Goal: Find specific page/section: Find specific page/section

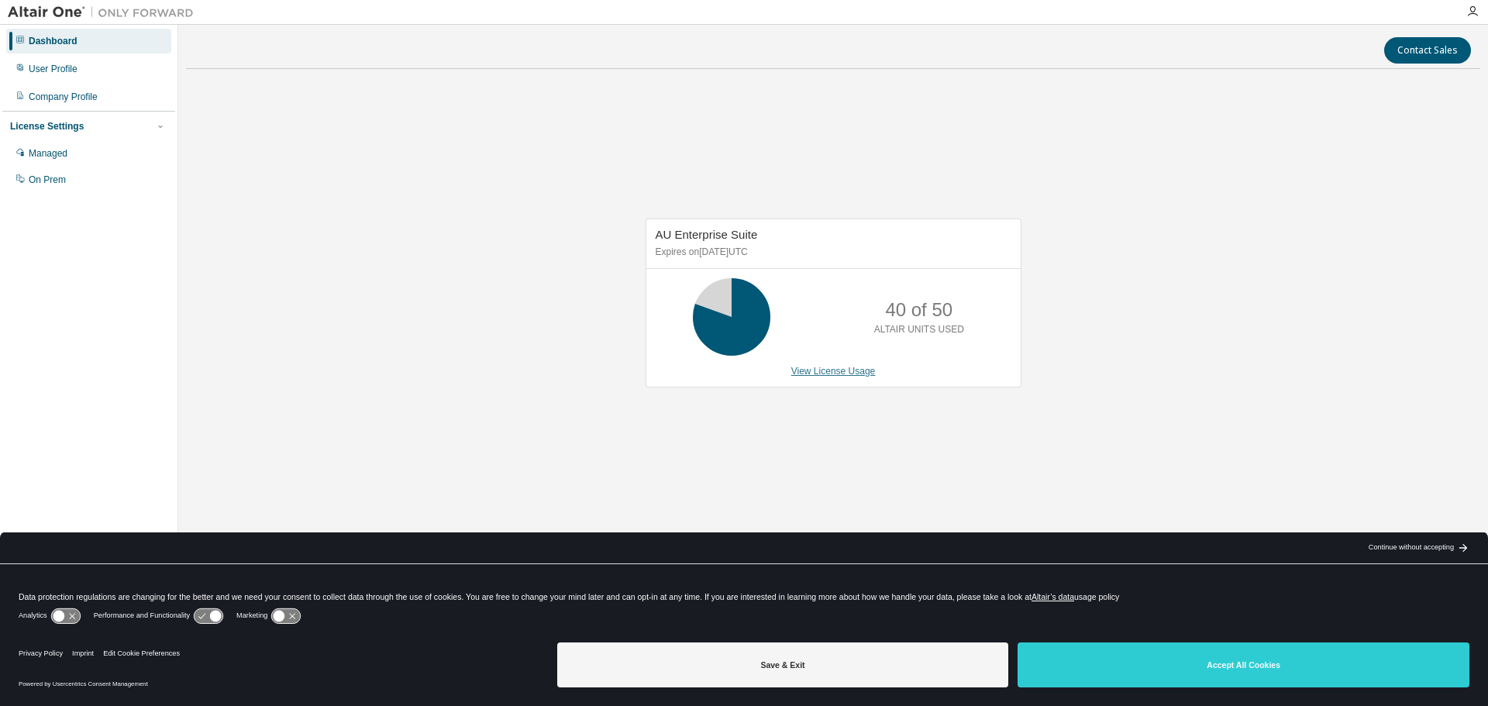
click at [848, 370] on link "View License Usage" at bounding box center [833, 371] width 84 height 11
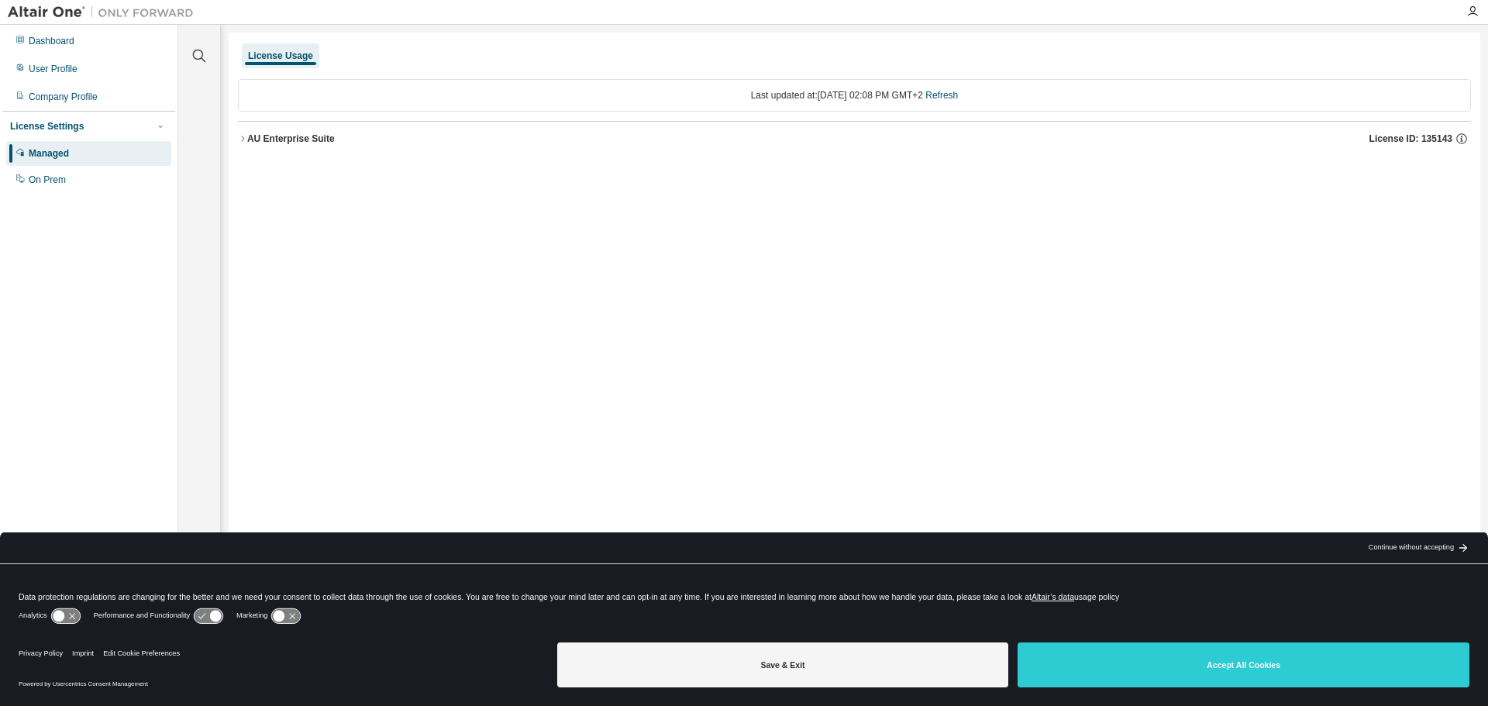
click at [243, 136] on icon "button" at bounding box center [242, 138] width 9 height 9
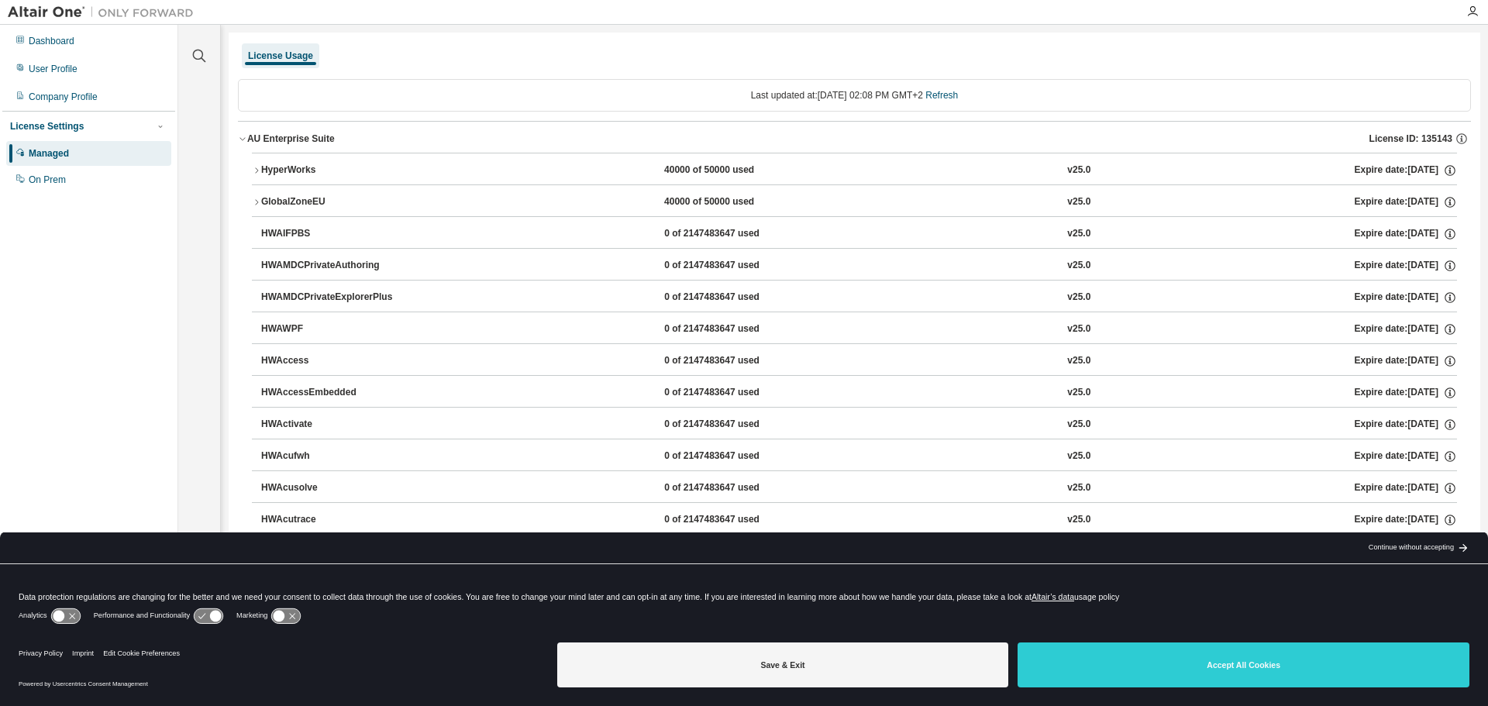
click at [255, 170] on icon "button" at bounding box center [256, 170] width 9 height 9
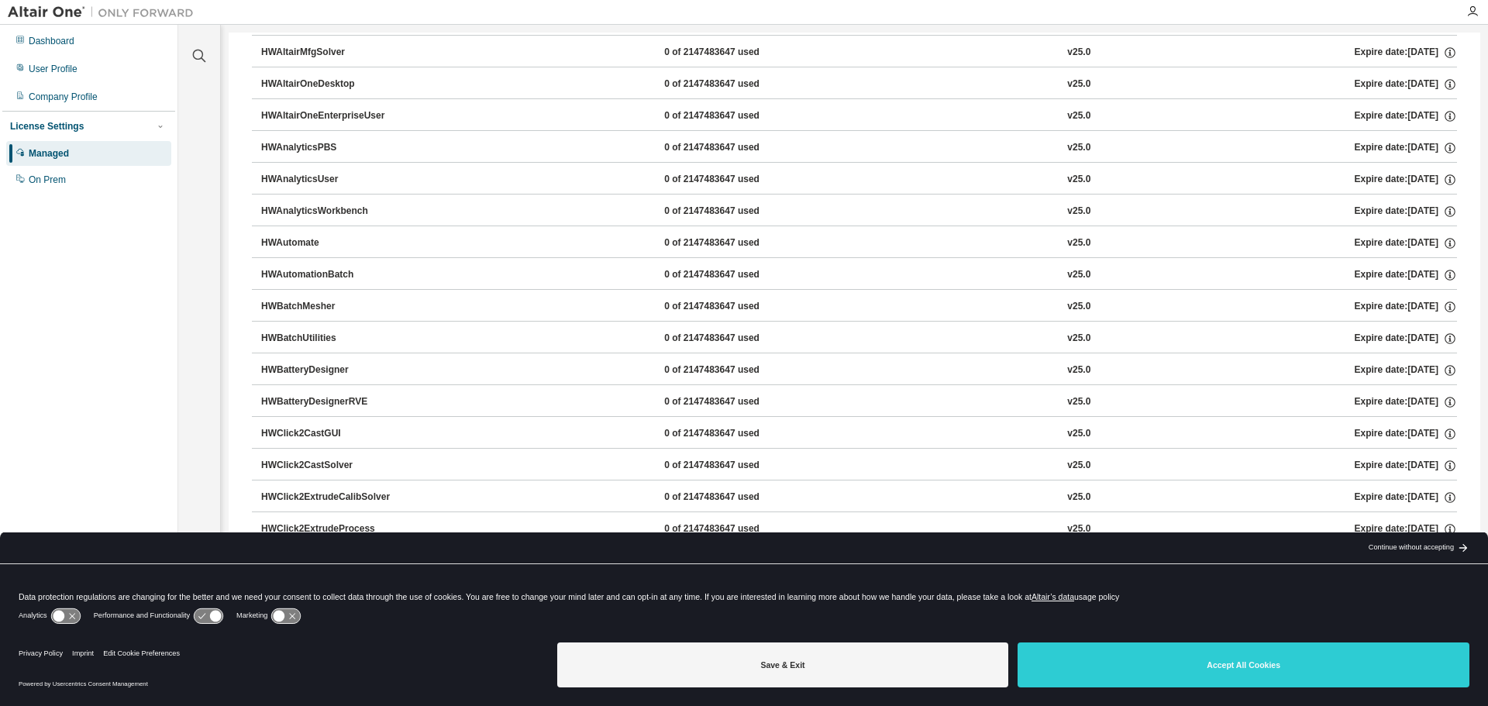
scroll to position [660, 0]
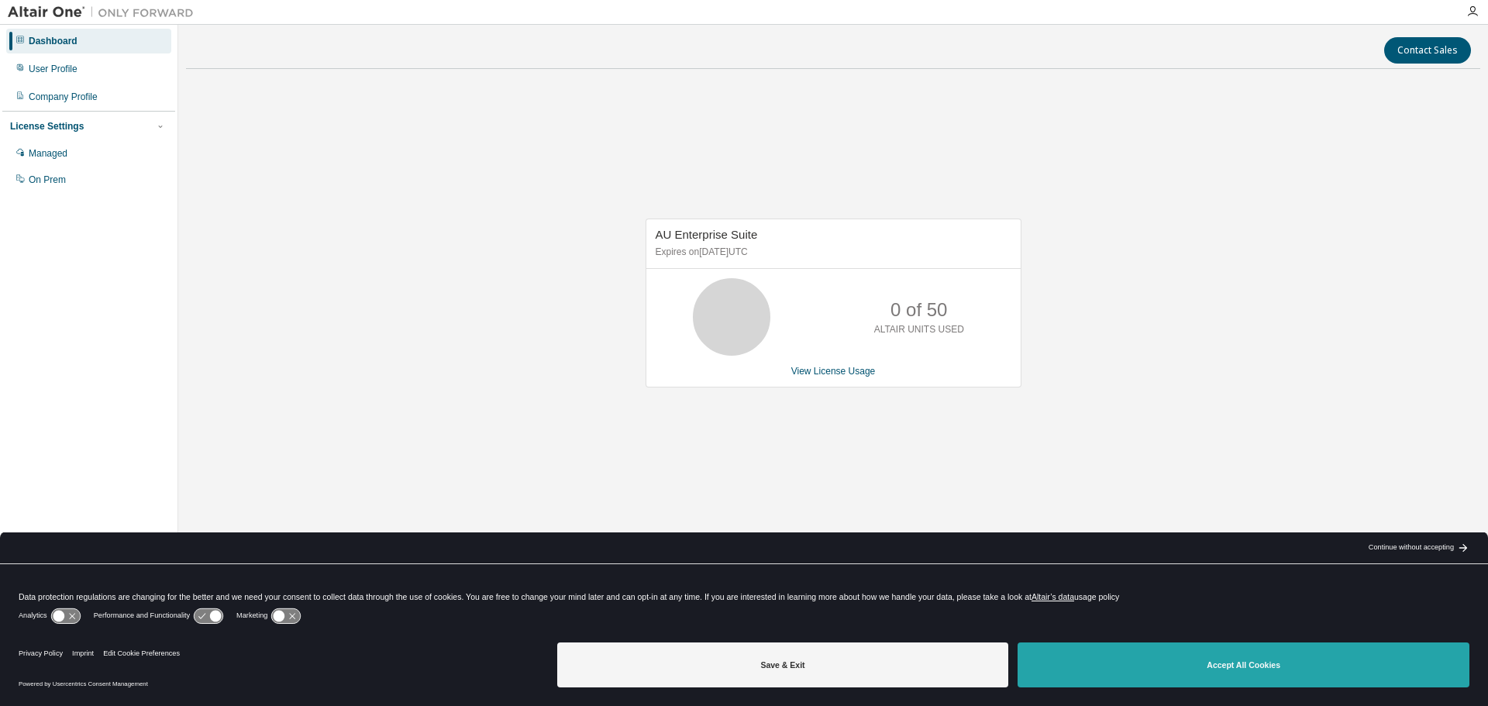
click at [1304, 670] on button "Accept All Cookies" at bounding box center [1243, 664] width 452 height 45
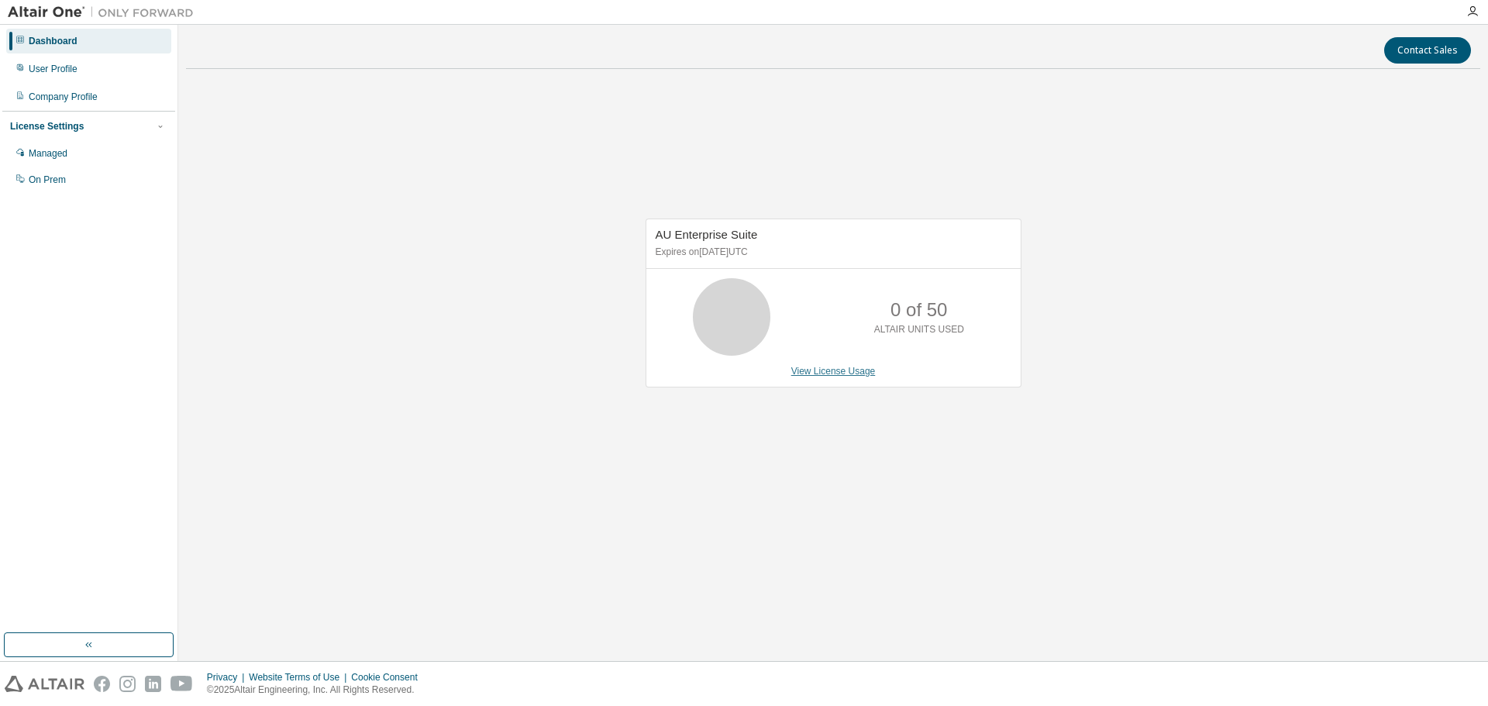
click at [844, 374] on link "View License Usage" at bounding box center [833, 371] width 84 height 11
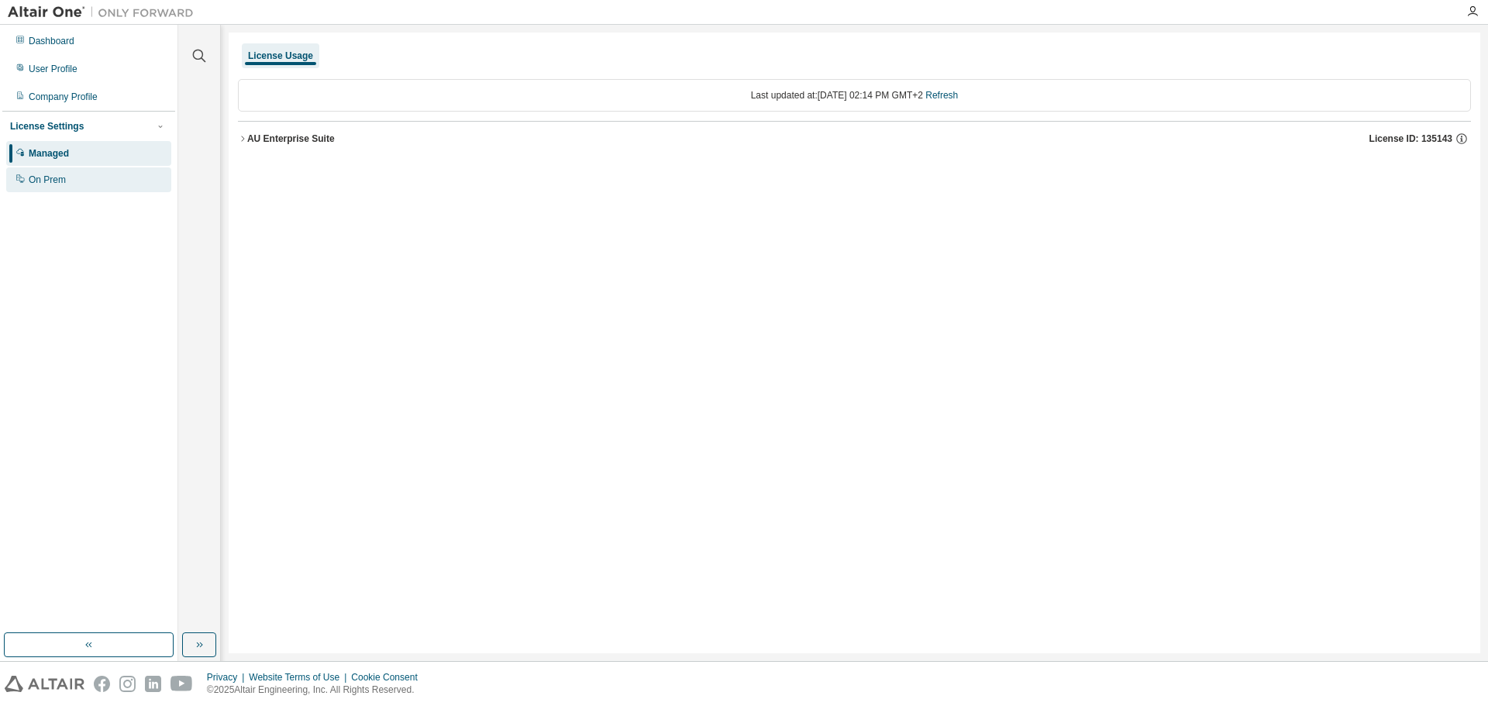
click at [68, 180] on div "On Prem" at bounding box center [88, 179] width 165 height 25
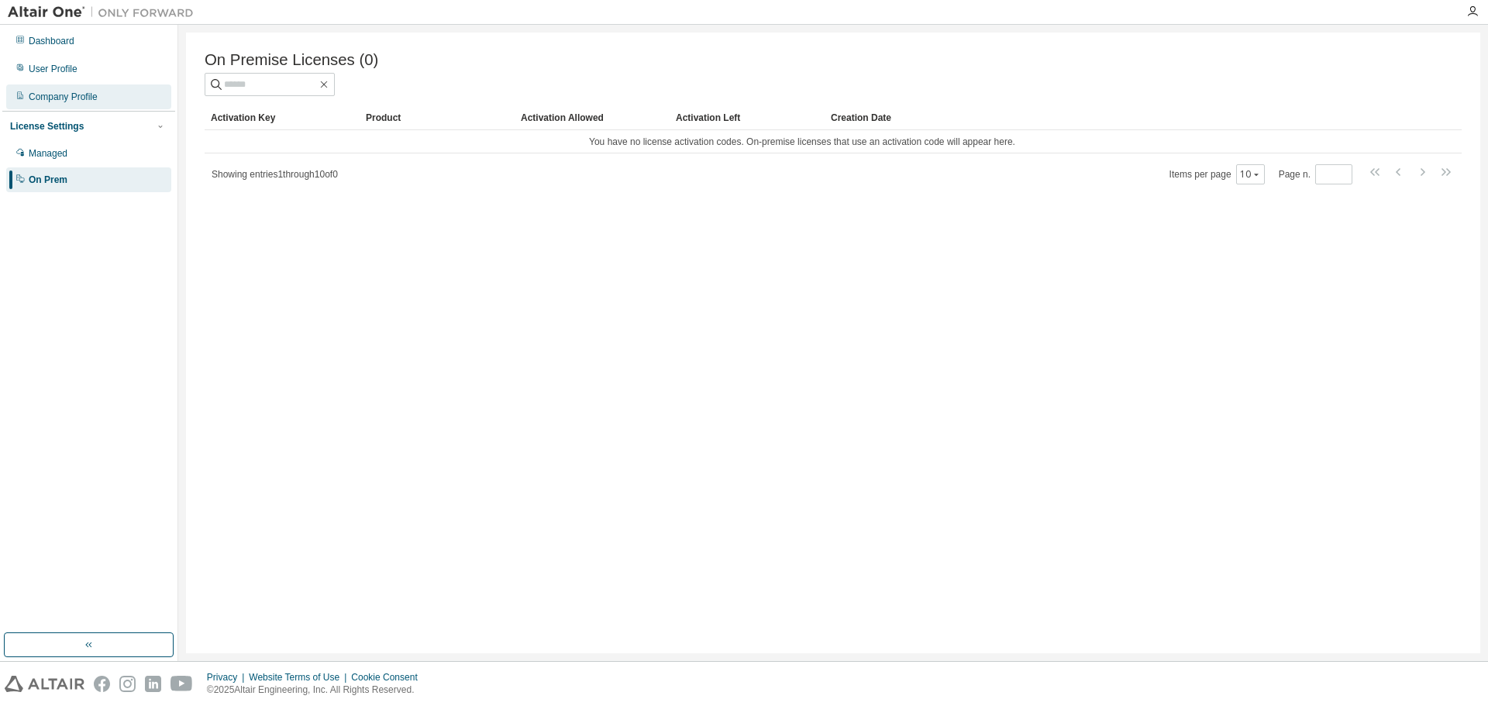
click at [68, 98] on div "Company Profile" at bounding box center [63, 97] width 69 height 12
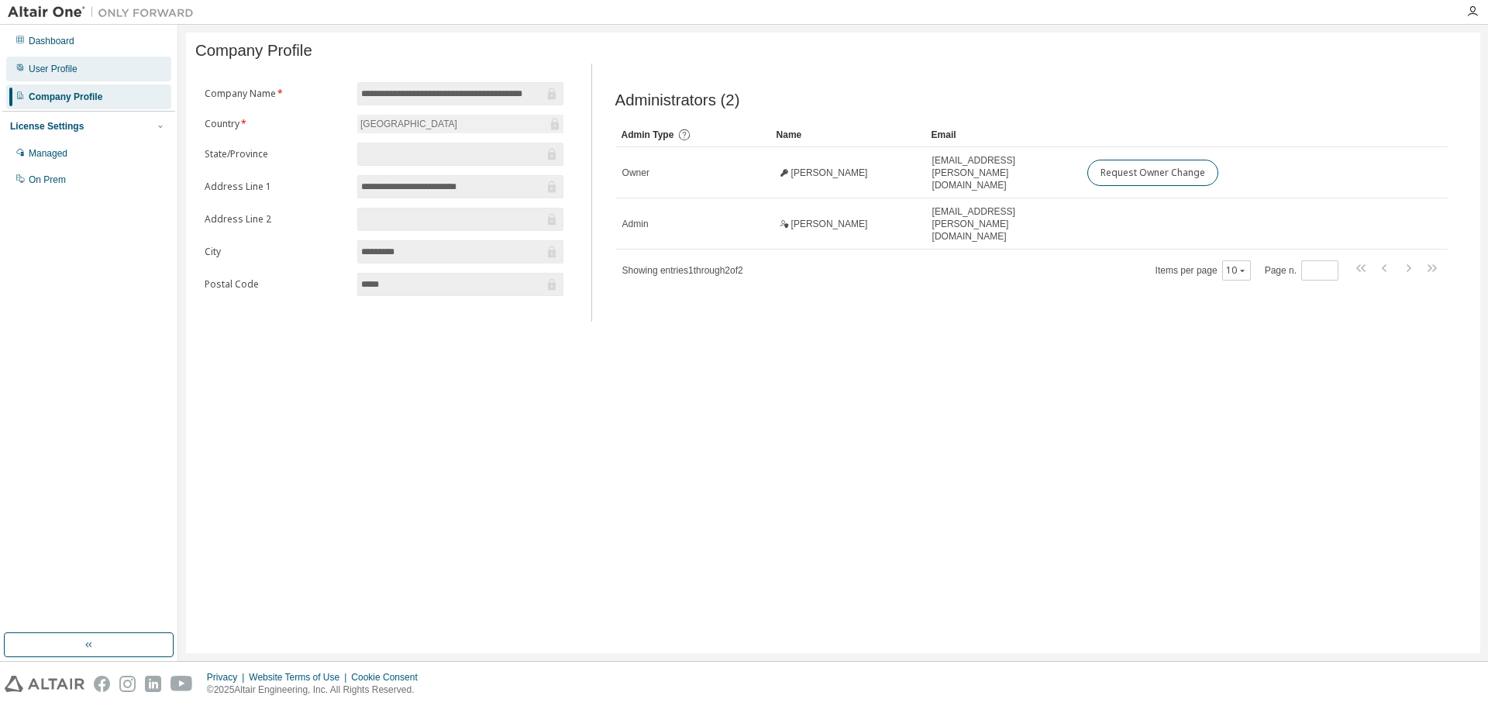
click at [59, 67] on div "User Profile" at bounding box center [53, 69] width 49 height 12
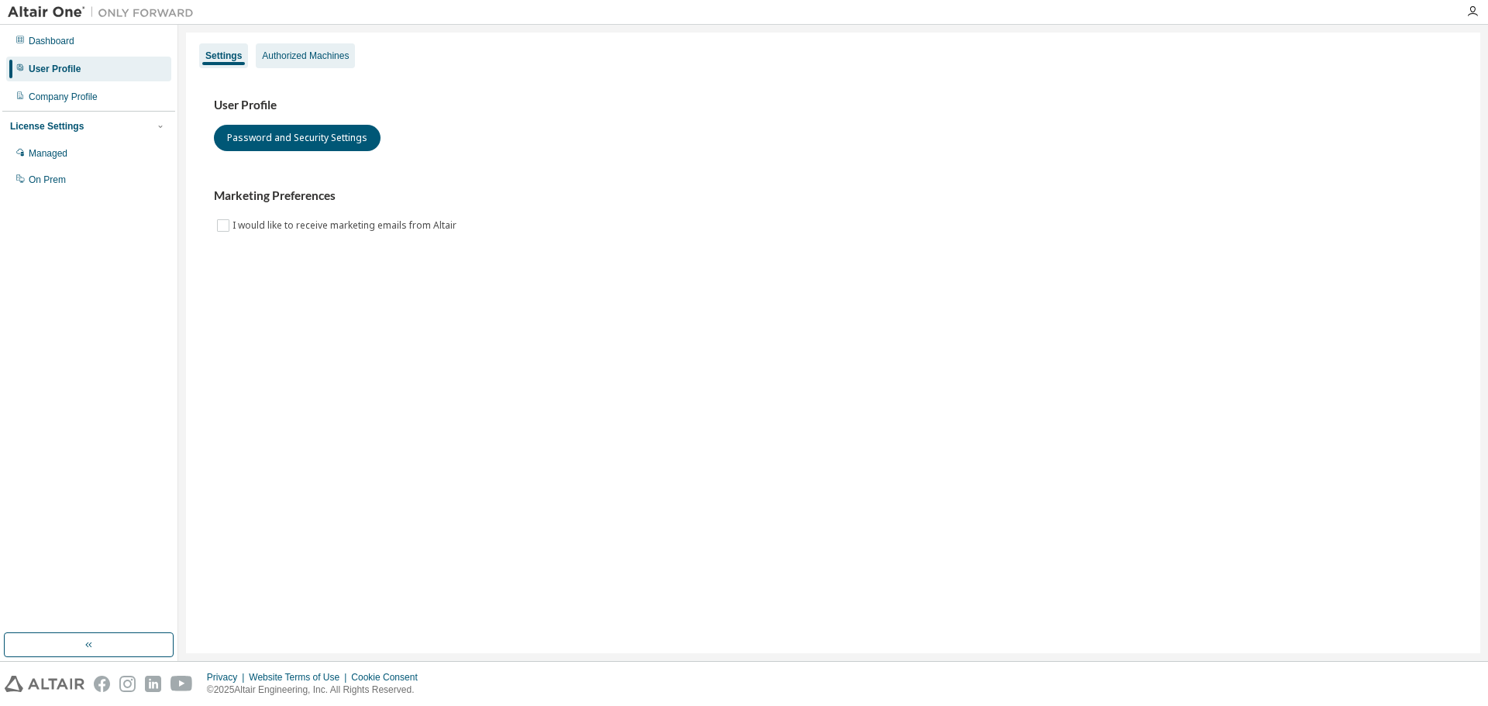
click at [313, 62] on div "Authorized Machines" at bounding box center [305, 55] width 99 height 25
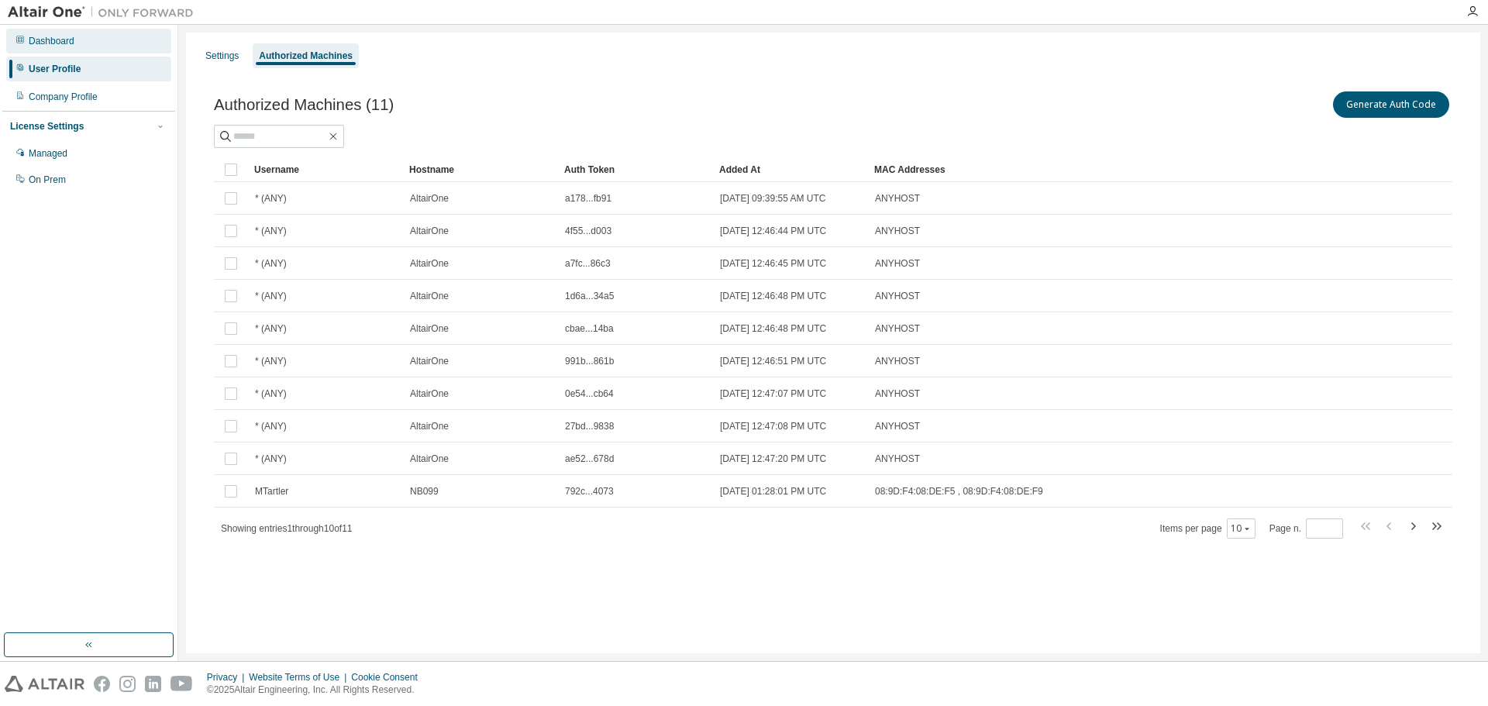
click at [71, 47] on div "Dashboard" at bounding box center [88, 41] width 165 height 25
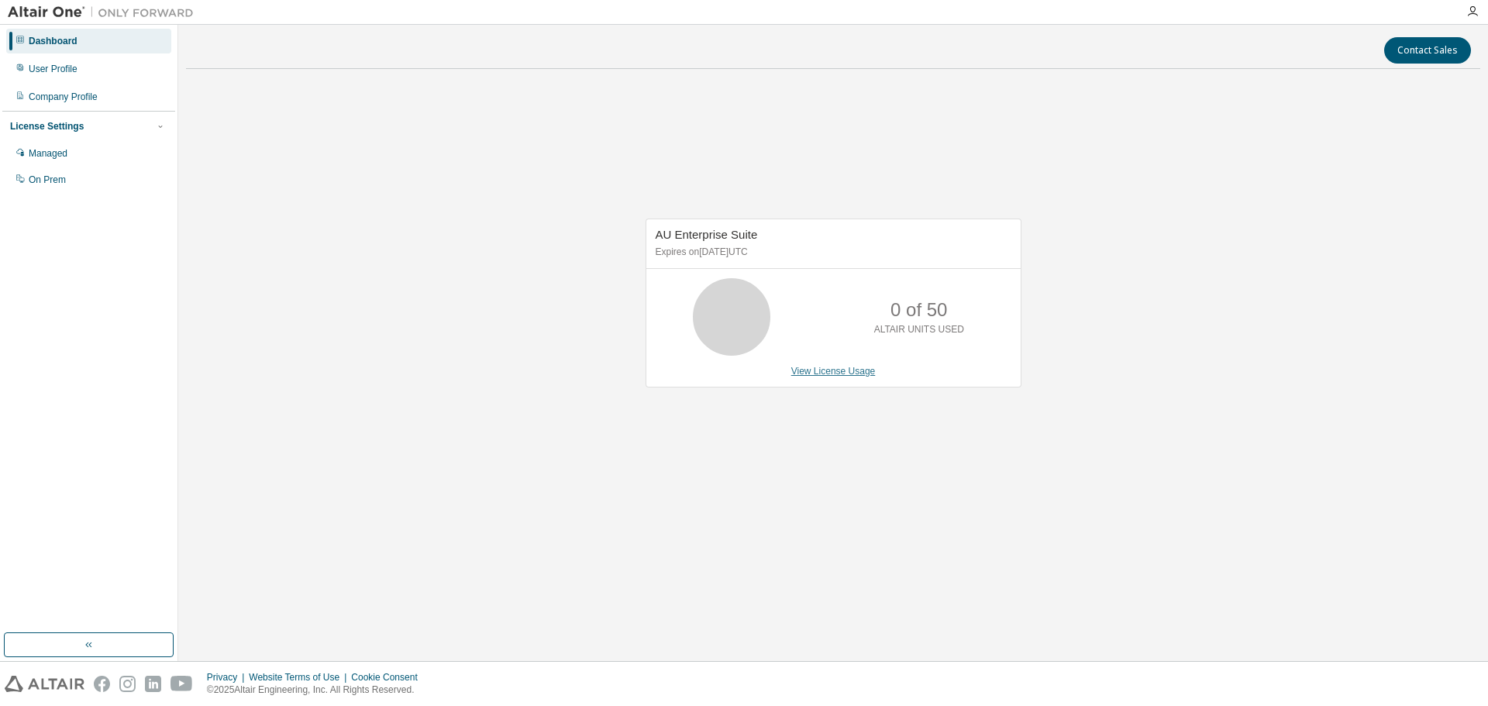
click at [849, 375] on link "View License Usage" at bounding box center [833, 371] width 84 height 11
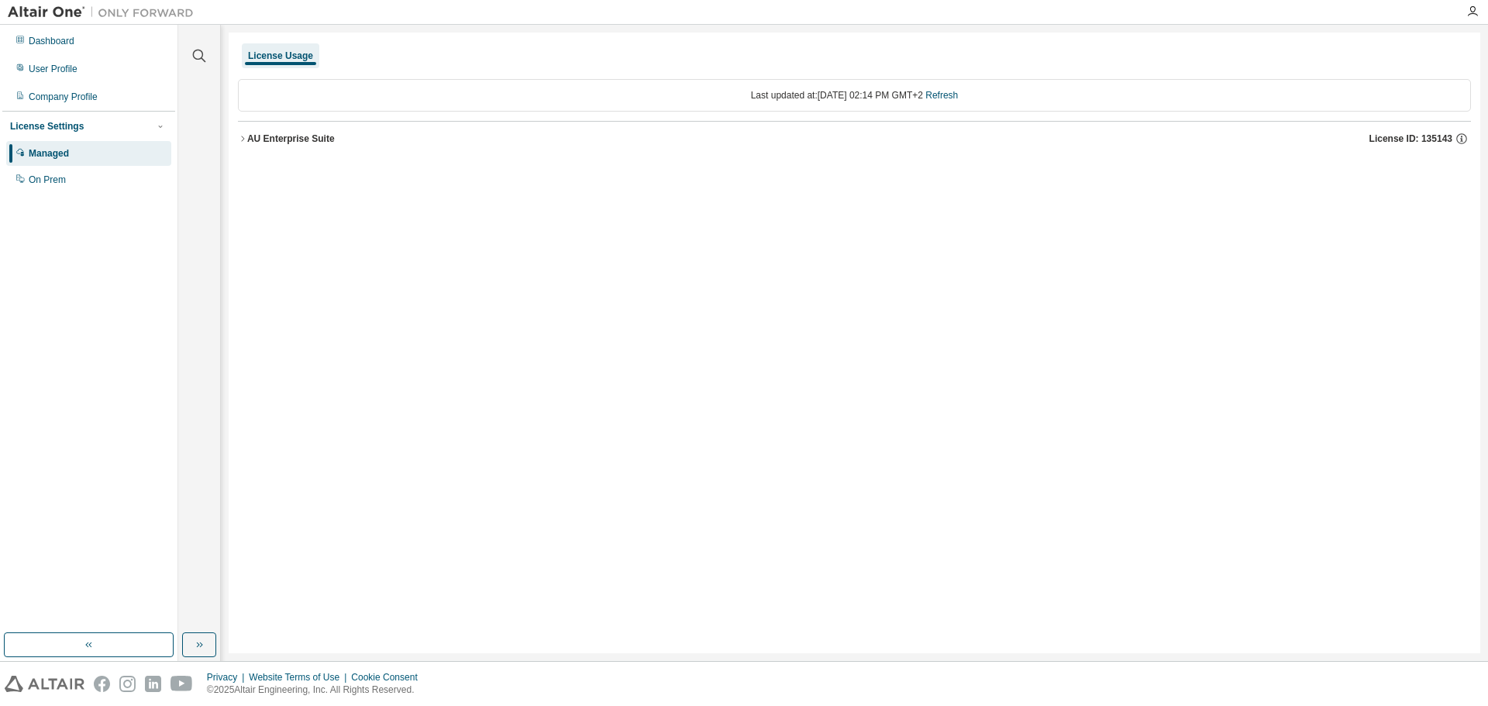
click at [316, 143] on div "AU Enterprise Suite" at bounding box center [291, 139] width 88 height 12
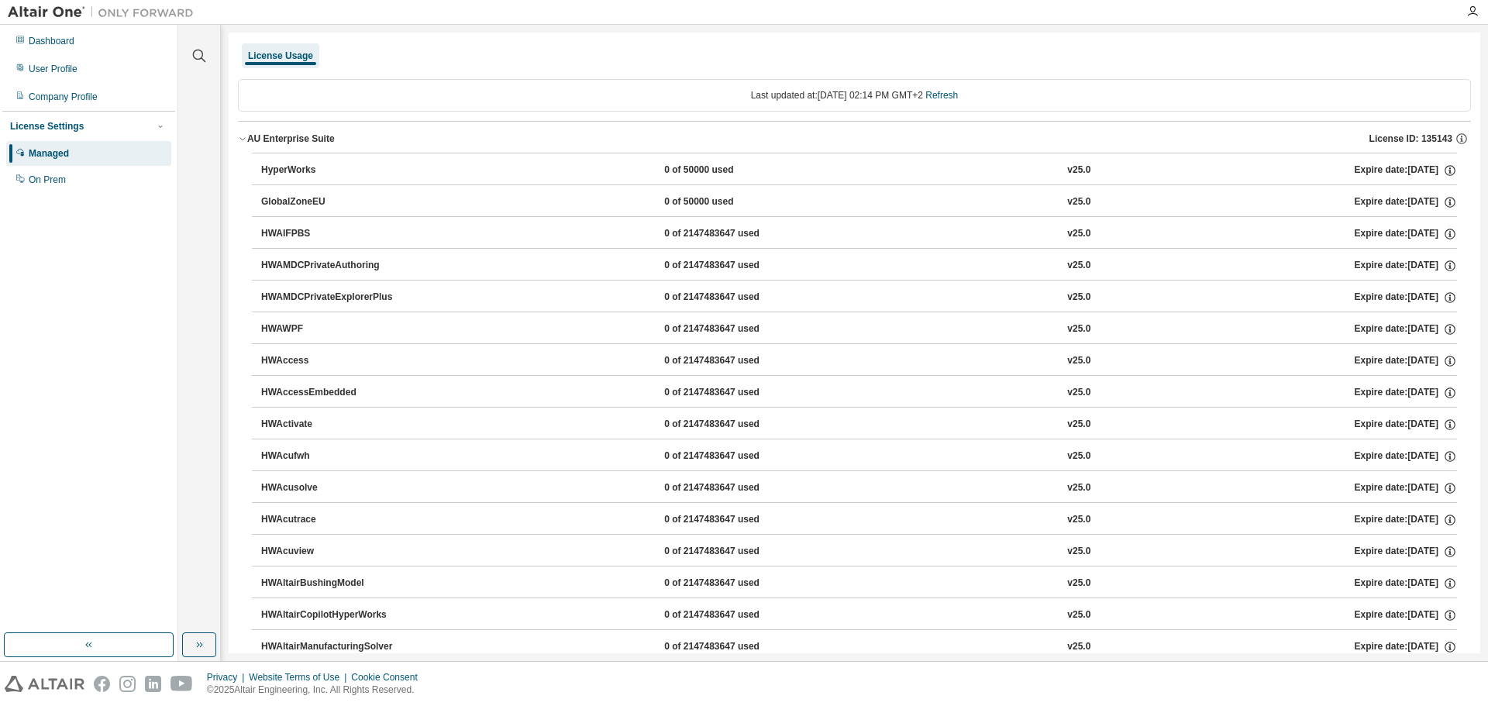
click at [694, 166] on div "0 of 50000 used" at bounding box center [733, 171] width 139 height 14
click at [707, 166] on div "0 of 50000 used" at bounding box center [733, 171] width 139 height 14
click at [298, 170] on div "HyperWorks" at bounding box center [330, 171] width 139 height 14
click at [1446, 170] on icon "button" at bounding box center [1450, 171] width 14 height 14
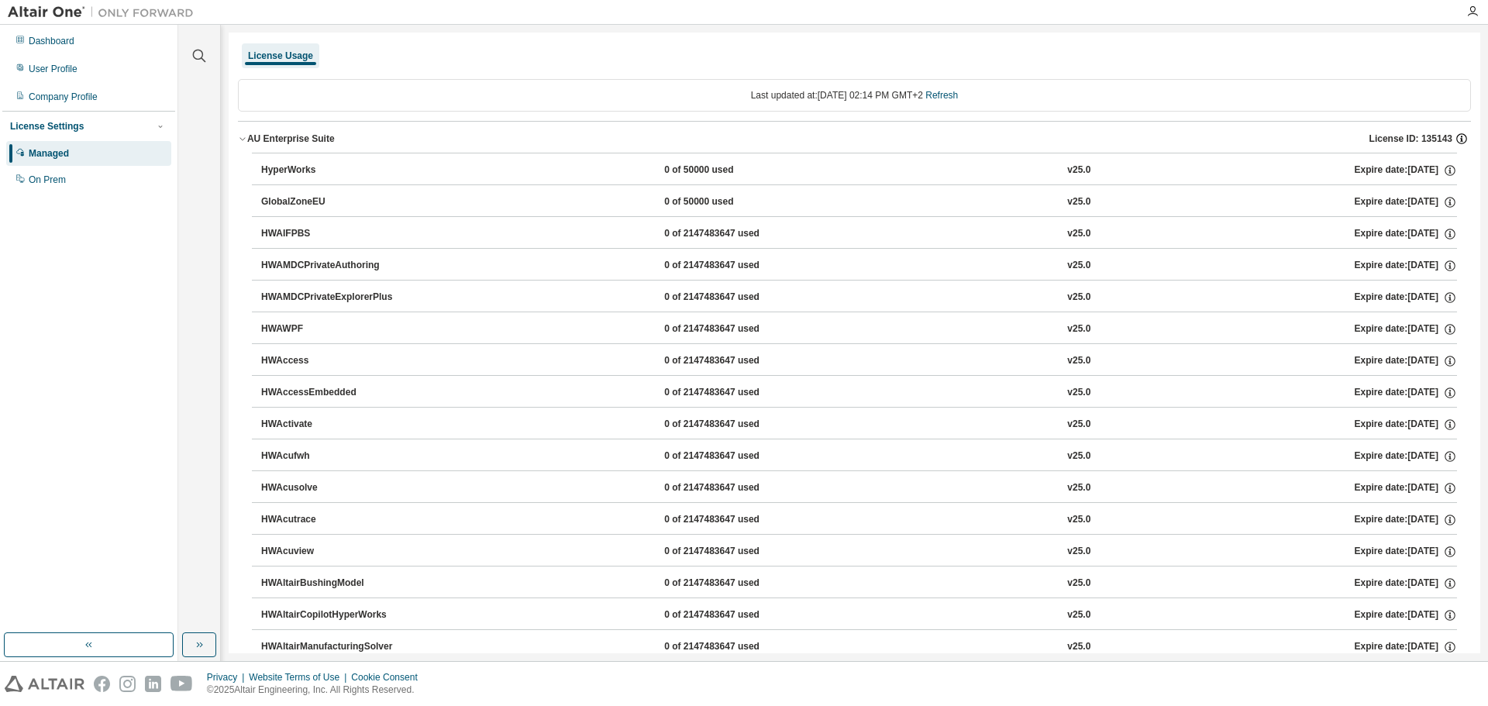
click at [1454, 142] on icon "button" at bounding box center [1461, 139] width 14 height 14
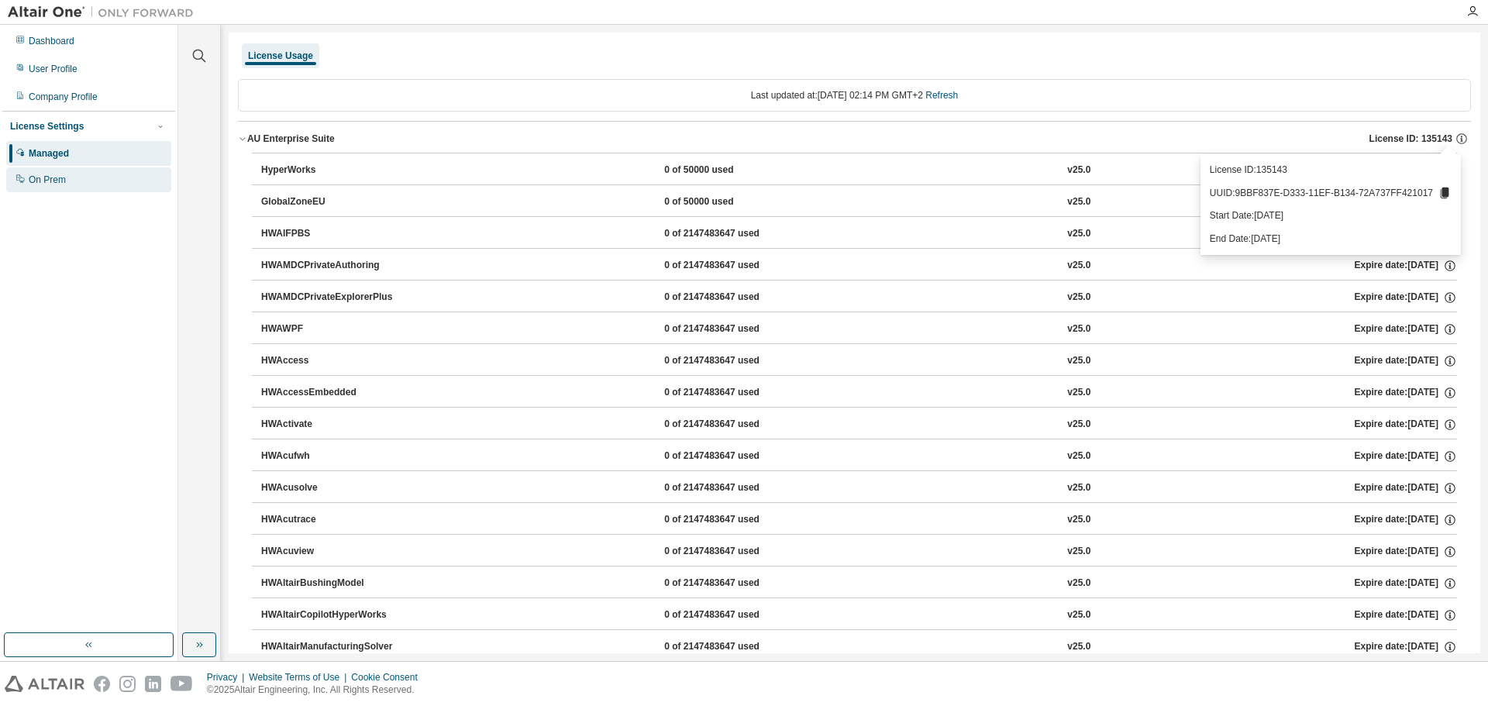
click at [72, 184] on div "On Prem" at bounding box center [88, 179] width 165 height 25
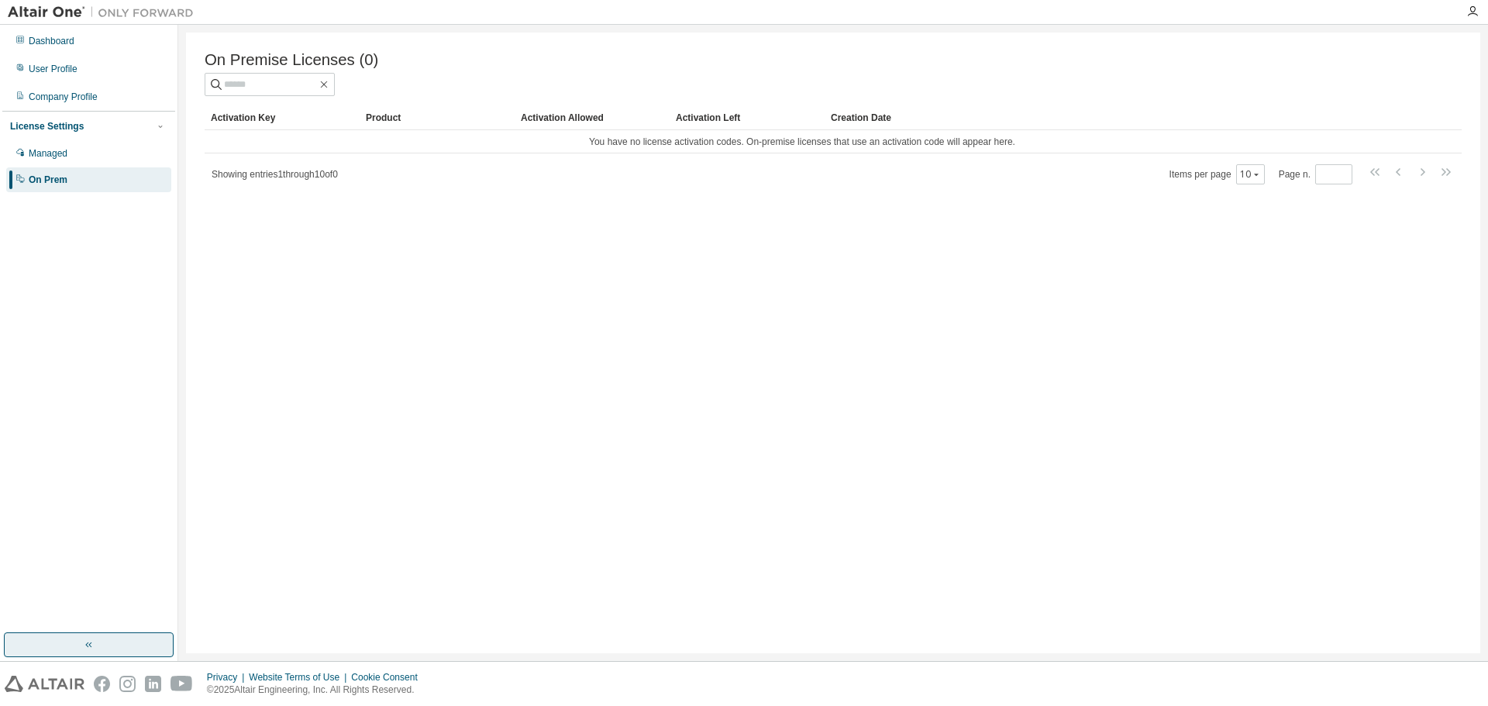
click at [103, 648] on button "button" at bounding box center [89, 644] width 170 height 25
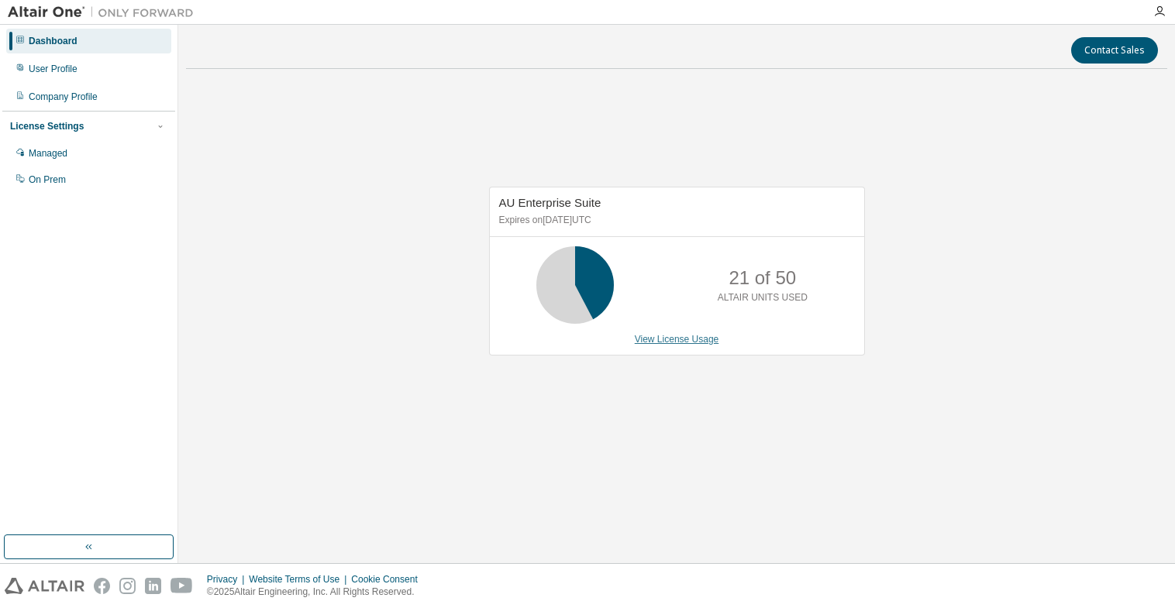
click at [709, 341] on link "View License Usage" at bounding box center [677, 339] width 84 height 11
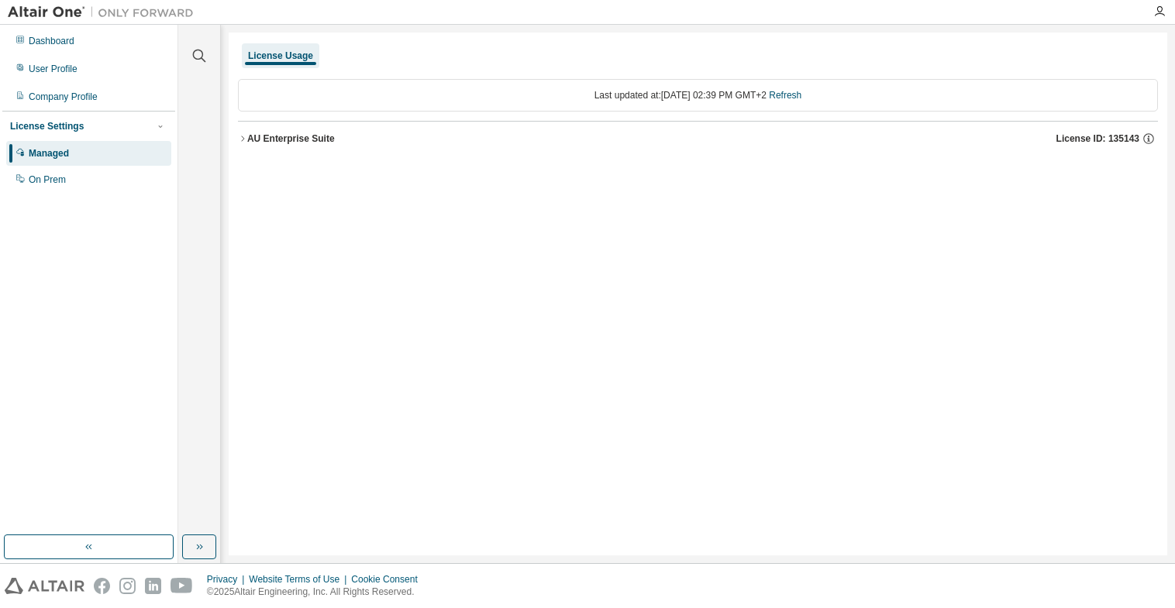
click at [277, 138] on div "AU Enterprise Suite" at bounding box center [291, 139] width 88 height 12
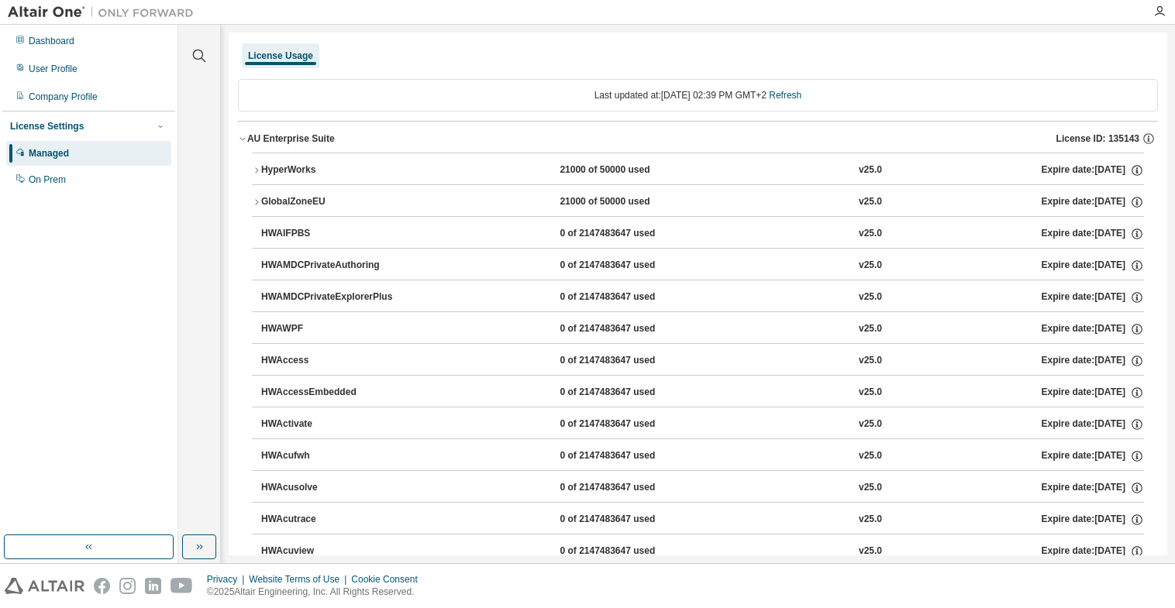
click at [308, 174] on div "HyperWorks" at bounding box center [330, 171] width 139 height 14
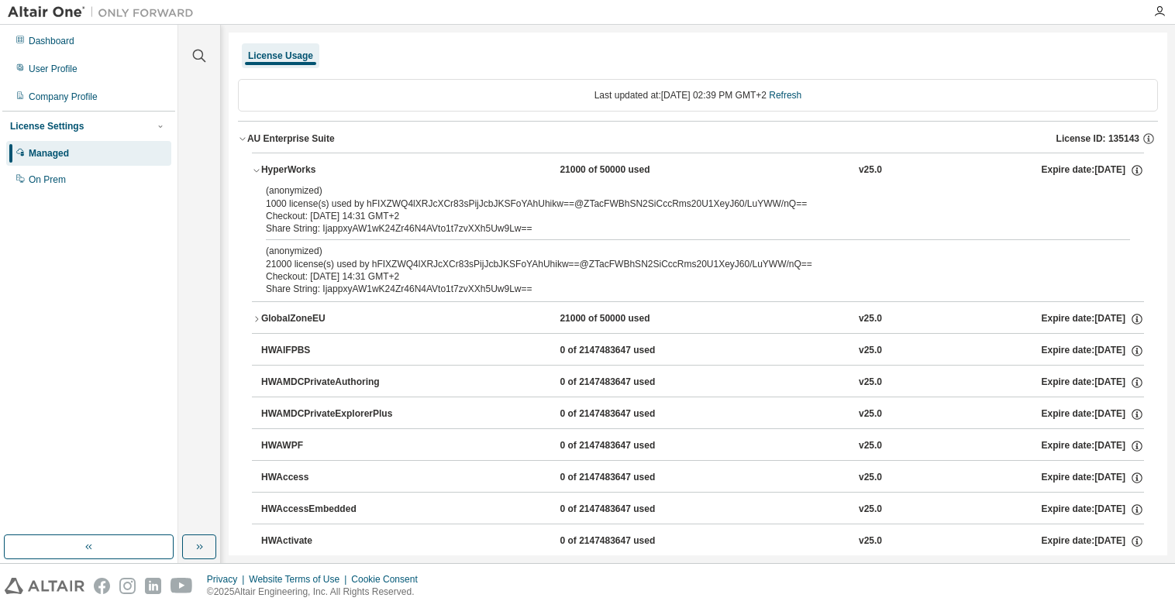
click at [325, 314] on div "GlobalZoneEU" at bounding box center [330, 319] width 139 height 14
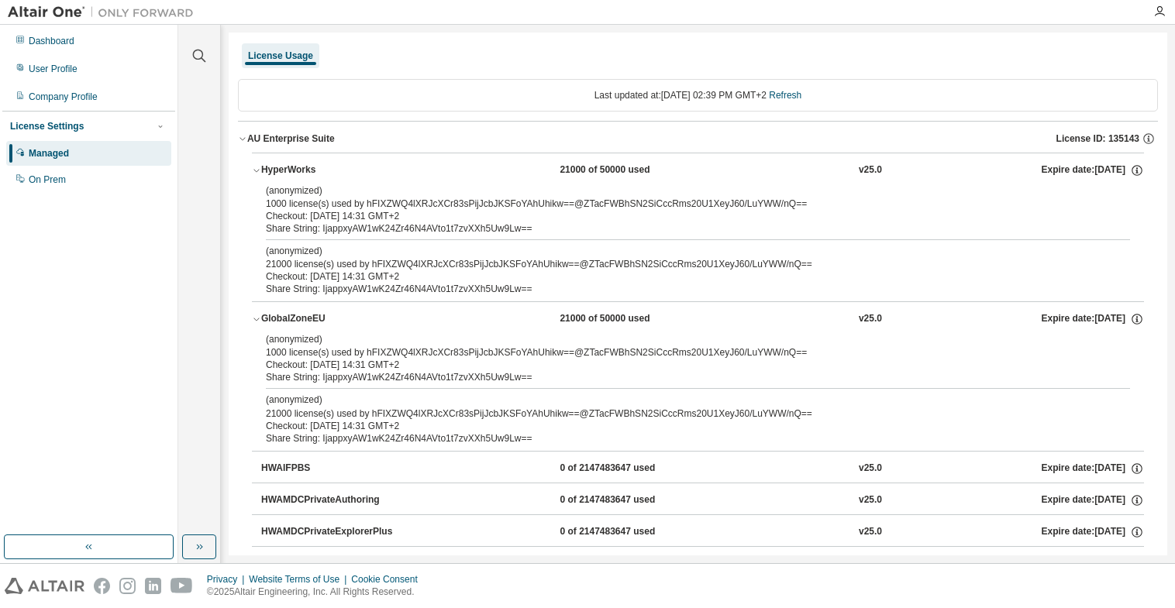
click at [71, 161] on div "Managed" at bounding box center [88, 153] width 165 height 25
click at [83, 147] on div "Managed" at bounding box center [88, 153] width 165 height 25
click at [74, 179] on div "On Prem" at bounding box center [88, 179] width 165 height 25
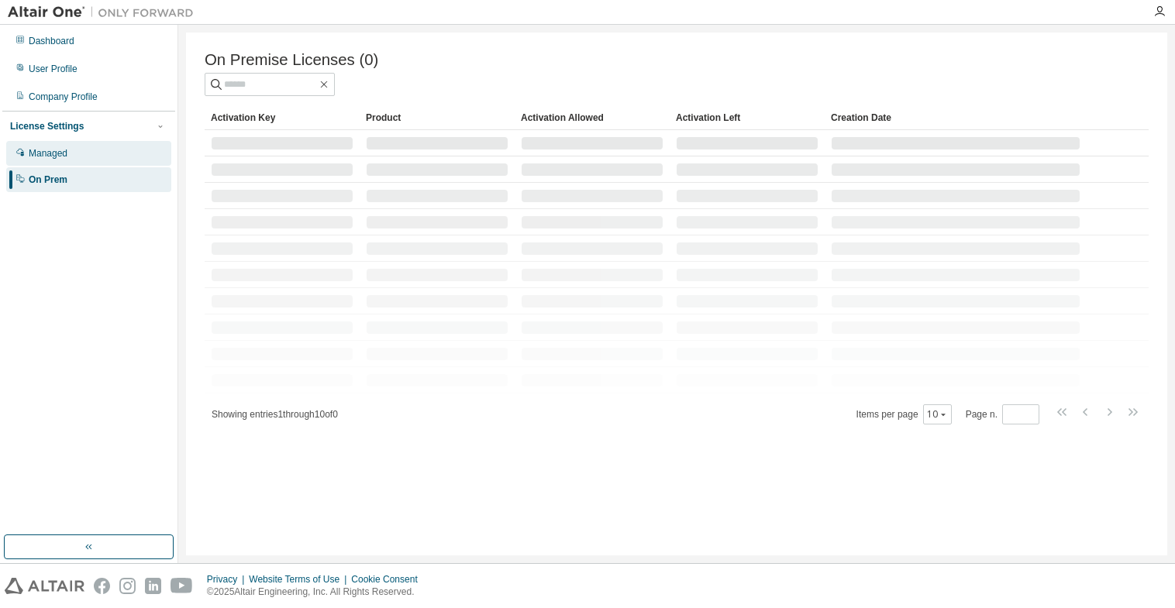
click at [77, 155] on div "Managed" at bounding box center [88, 153] width 165 height 25
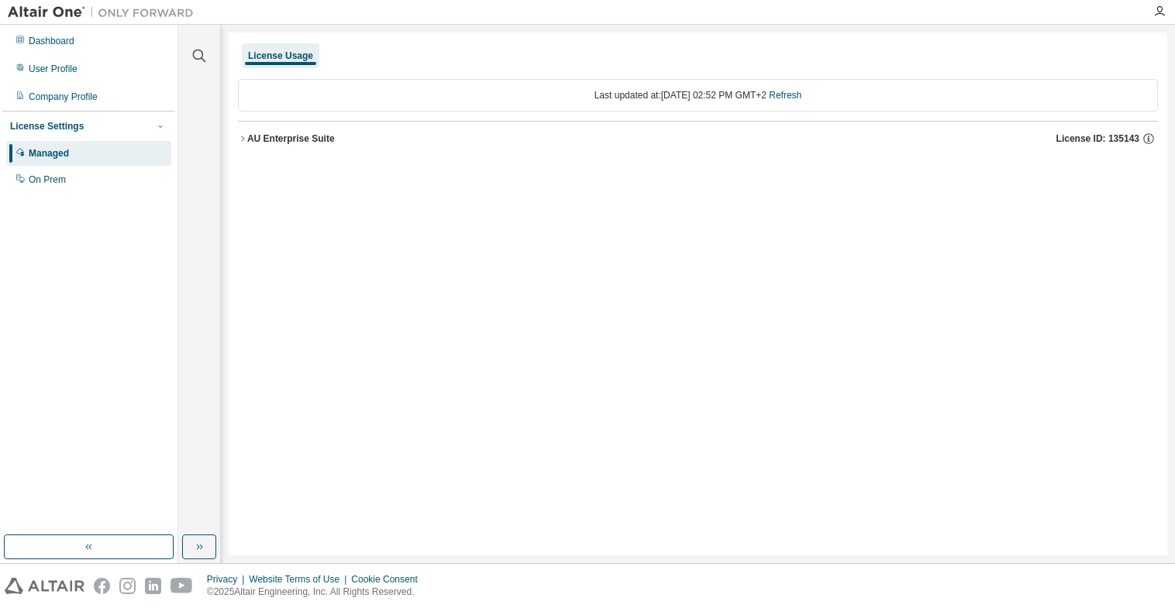
click at [318, 139] on div "AU Enterprise Suite" at bounding box center [291, 139] width 88 height 12
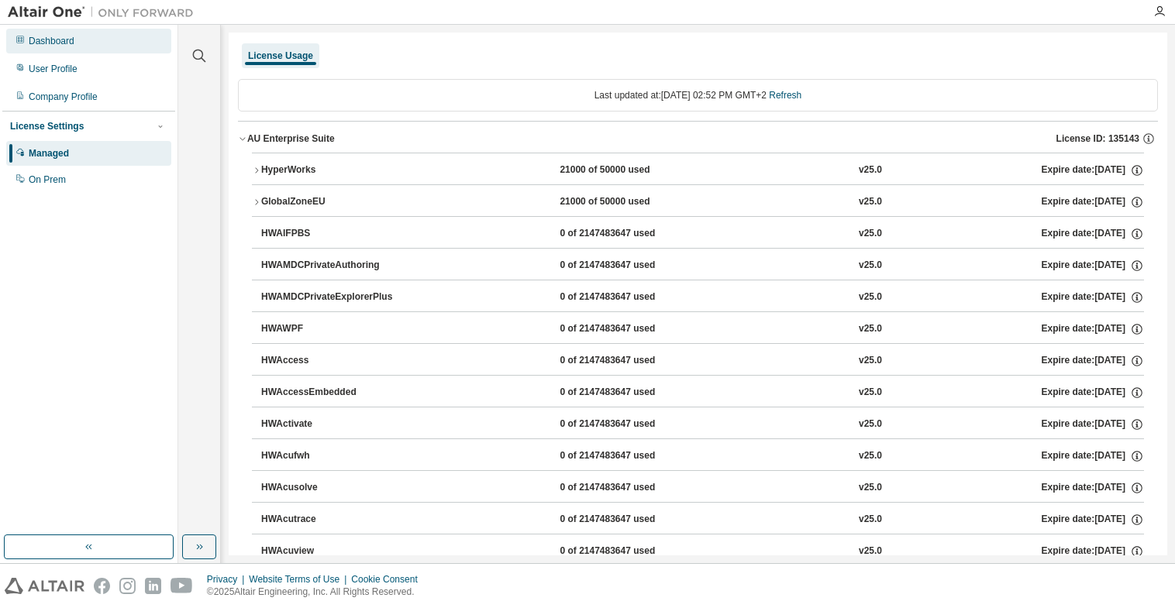
click at [36, 42] on div "Dashboard" at bounding box center [52, 41] width 46 height 12
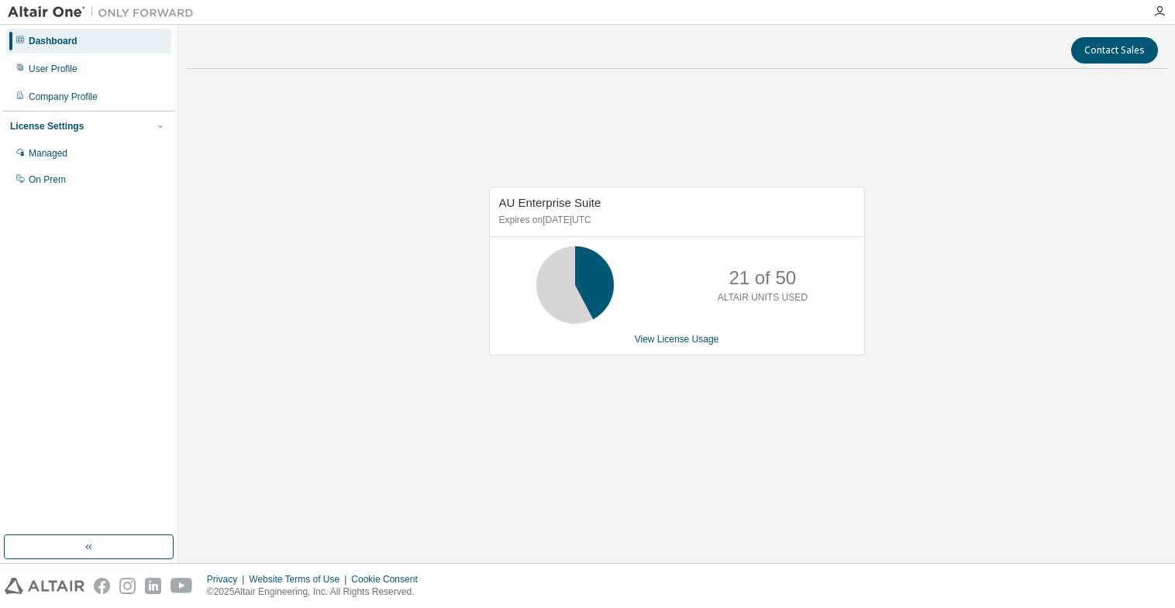
click at [70, 36] on div "Dashboard" at bounding box center [53, 41] width 49 height 12
click at [711, 336] on link "View License Usage" at bounding box center [677, 339] width 84 height 11
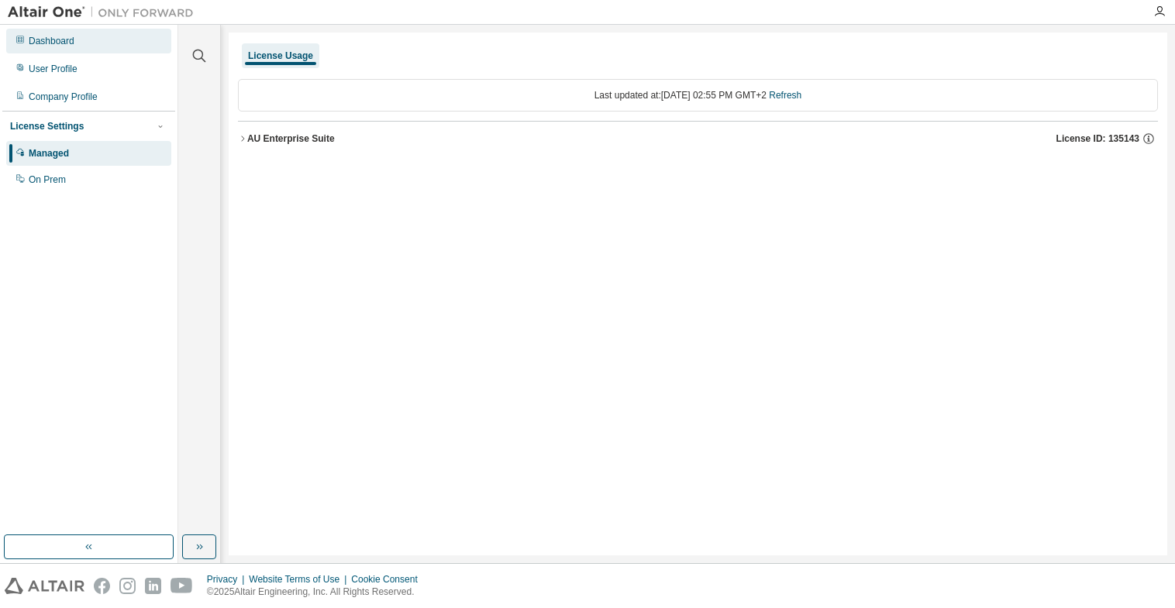
click at [64, 41] on div "Dashboard" at bounding box center [52, 41] width 46 height 12
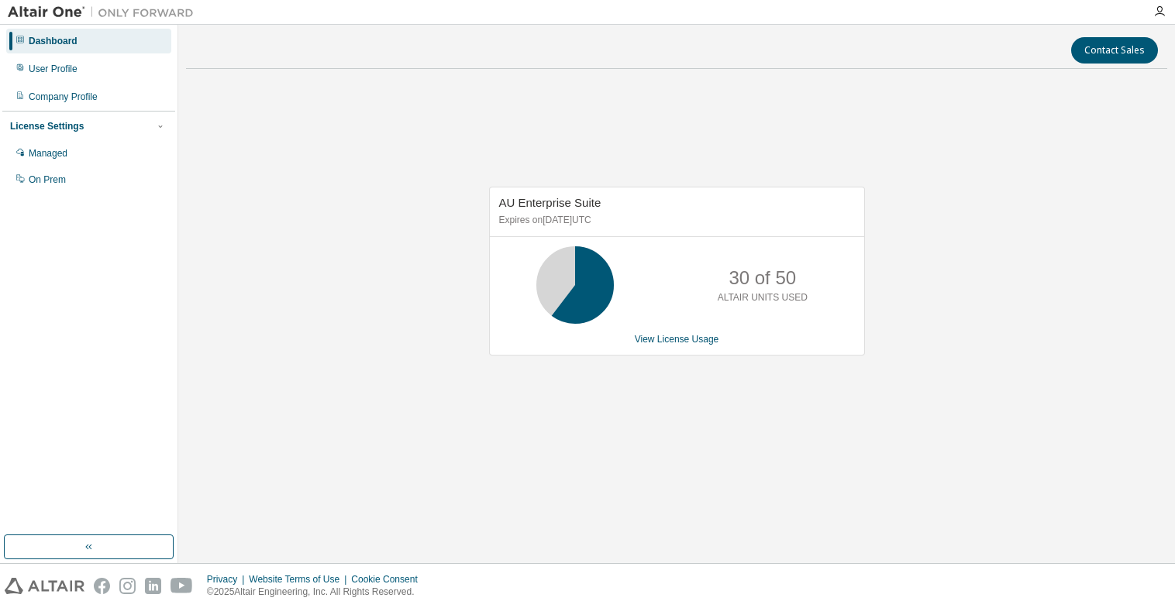
click at [62, 45] on div "Dashboard" at bounding box center [53, 41] width 49 height 12
click at [71, 41] on div "Dashboard" at bounding box center [53, 41] width 49 height 12
